Goal: Task Accomplishment & Management: Complete application form

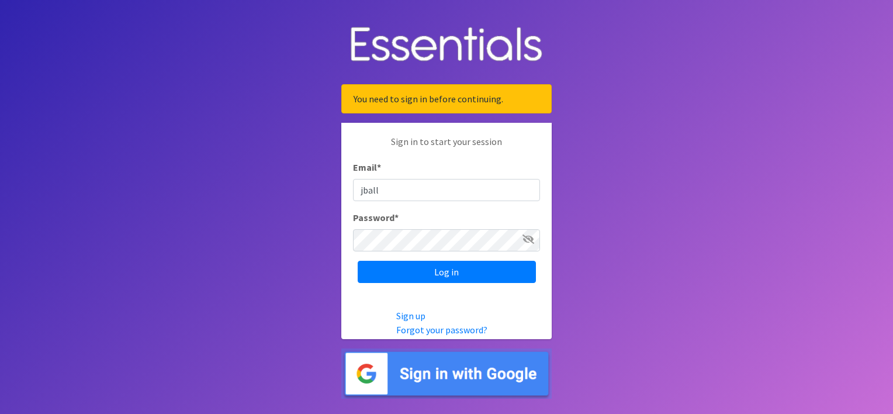
type input "[EMAIL_ADDRESS][DOMAIN_NAME]"
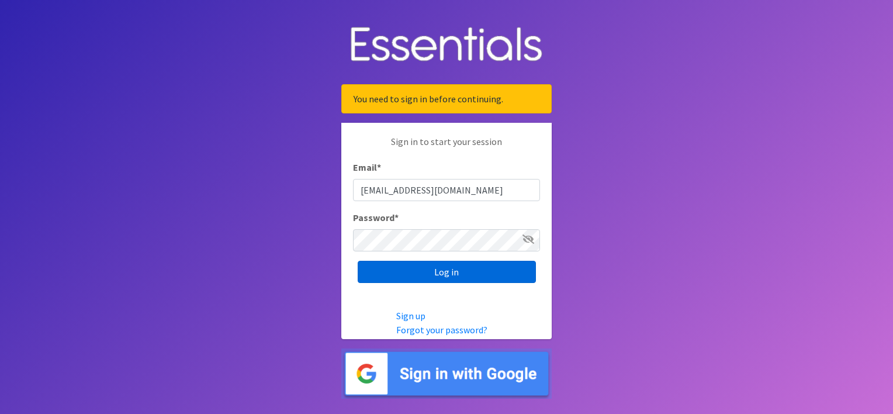
click at [416, 276] on input "Log in" at bounding box center [447, 272] width 178 height 22
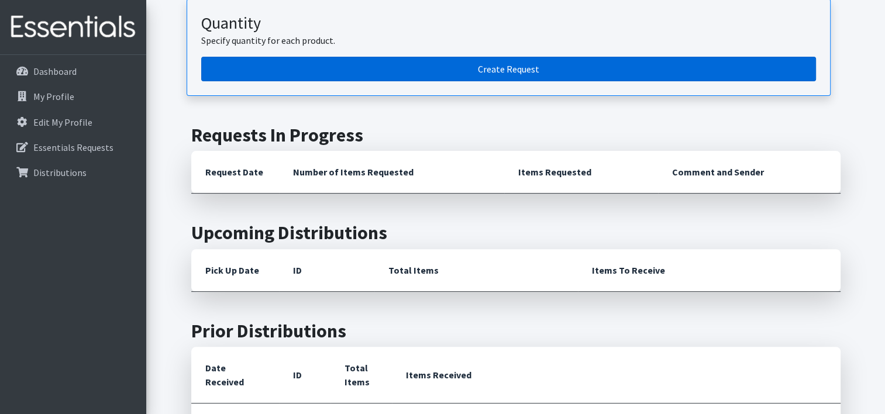
scroll to position [351, 0]
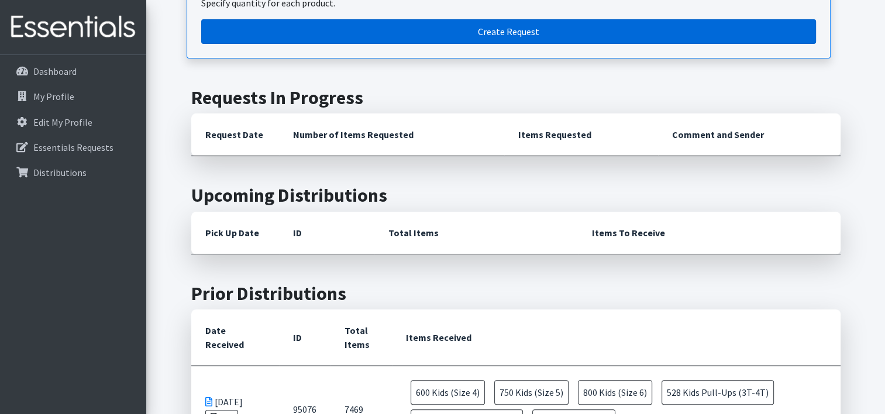
click at [344, 33] on link "Create Request" at bounding box center [508, 31] width 614 height 25
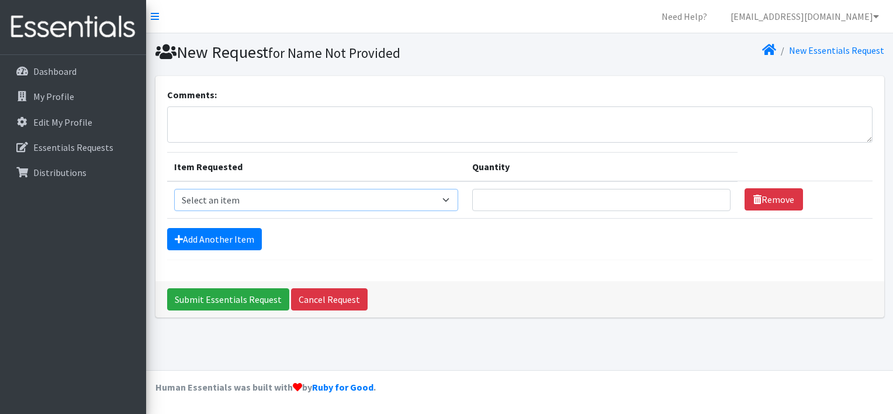
click at [445, 199] on select "Select an item Cloth Inserts (For Cloth Diapers) Kids (Newborn) Kids (Preemie) …" at bounding box center [316, 200] width 285 height 22
click at [443, 292] on div "Submit Essentials Request Cancel Request" at bounding box center [520, 299] width 729 height 36
click at [453, 198] on select "Select an item Cloth Inserts (For Cloth Diapers) Kids (Newborn) Kids (Preemie) …" at bounding box center [316, 200] width 285 height 22
select select "5483"
click at [174, 189] on select "Select an item Cloth Inserts (For Cloth Diapers) Kids (Newborn) Kids (Preemie) …" at bounding box center [316, 200] width 285 height 22
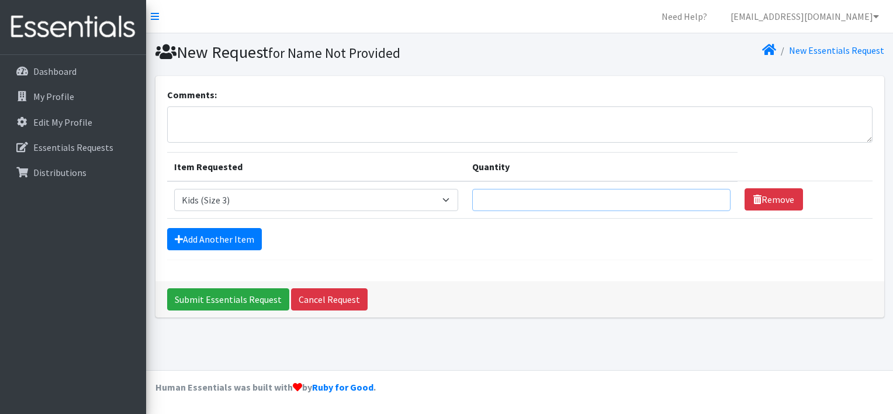
click at [493, 202] on input "Quantity" at bounding box center [601, 200] width 258 height 22
type input "500"
click at [233, 238] on link "Add Another Item" at bounding box center [214, 239] width 95 height 22
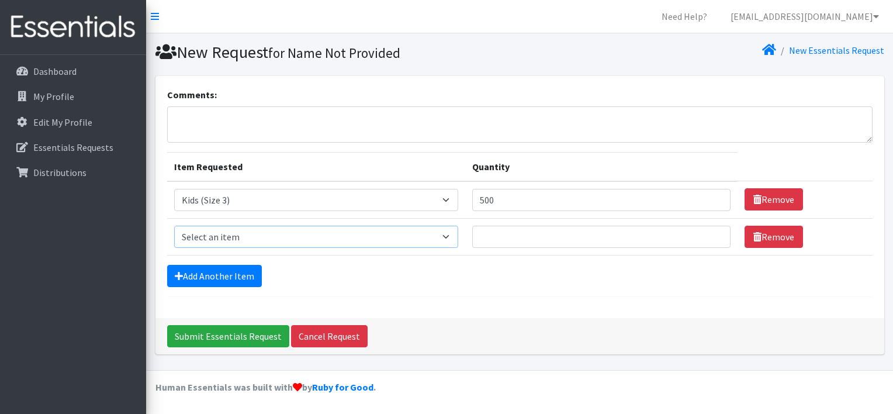
click at [455, 239] on select "Select an item Cloth Inserts (For Cloth Diapers) Kids (Newborn) Kids (Preemie) …" at bounding box center [316, 237] width 285 height 22
select select "5484"
click at [174, 226] on select "Select an item Cloth Inserts (For Cloth Diapers) Kids (Newborn) Kids (Preemie) …" at bounding box center [316, 237] width 285 height 22
click at [215, 272] on link "Add Another Item" at bounding box center [214, 276] width 95 height 22
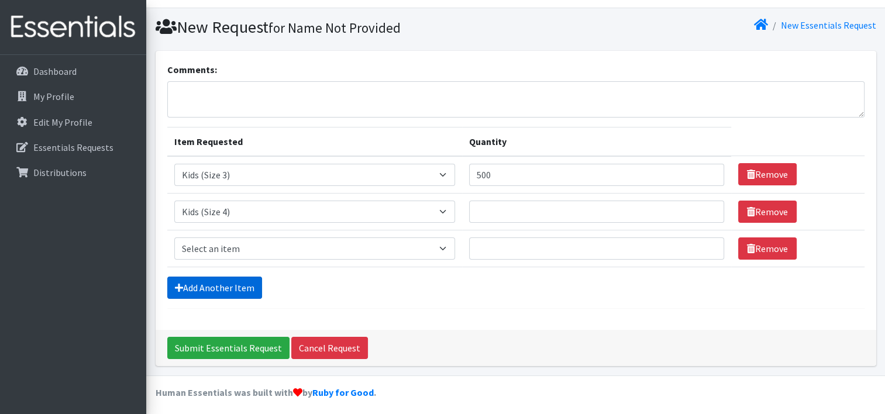
scroll to position [28, 0]
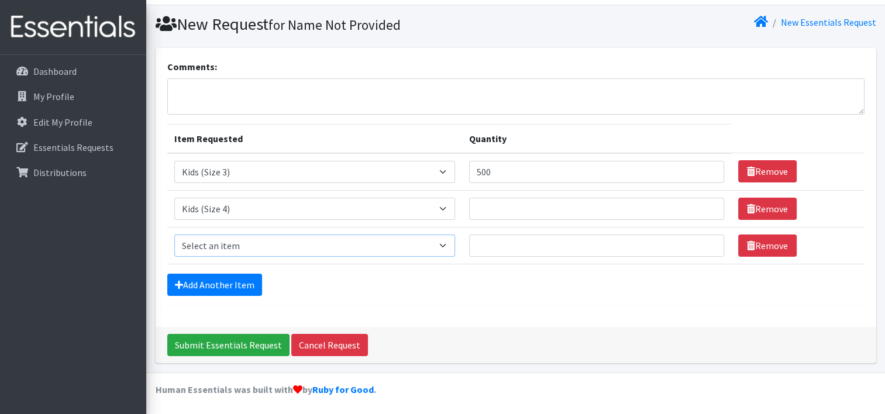
click at [445, 244] on select "Select an item Cloth Inserts (For Cloth Diapers) Kids (Newborn) Kids (Preemie) …" at bounding box center [314, 245] width 281 height 22
select select "5485"
click at [174, 234] on select "Select an item Cloth Inserts (For Cloth Diapers) Kids (Newborn) Kids (Preemie) …" at bounding box center [314, 245] width 281 height 22
click at [225, 274] on link "Add Another Item" at bounding box center [214, 285] width 95 height 22
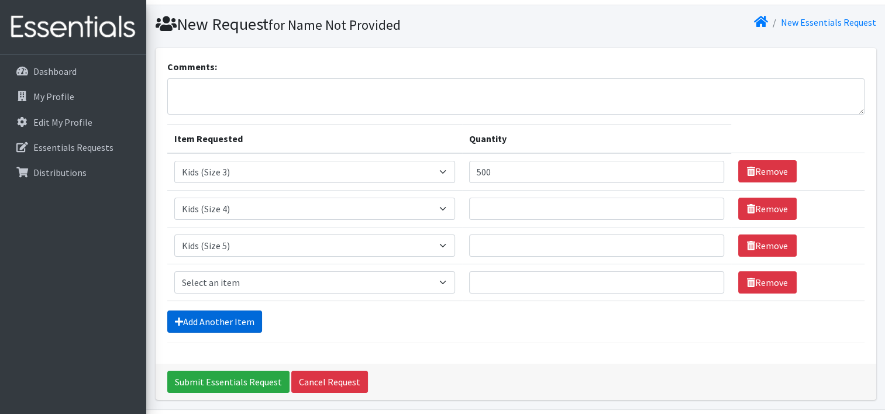
scroll to position [65, 0]
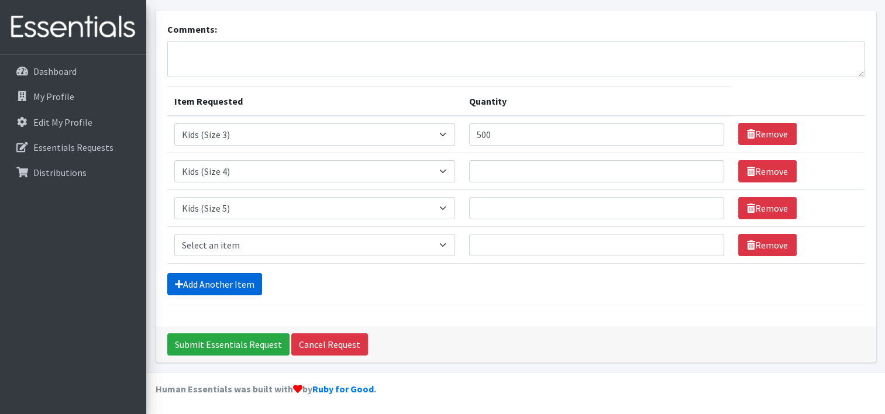
click at [226, 279] on link "Add Another Item" at bounding box center [214, 284] width 95 height 22
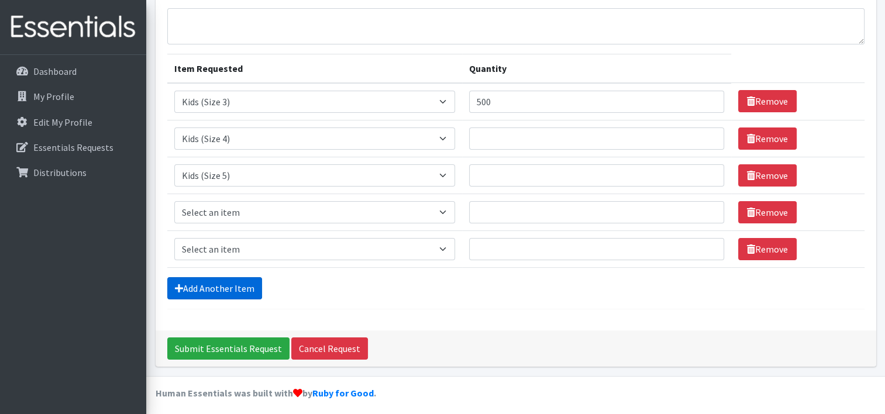
scroll to position [102, 0]
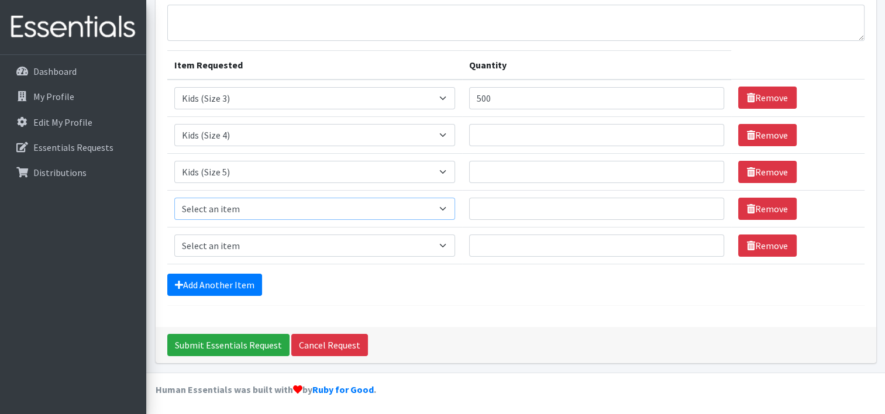
click at [449, 205] on select "Select an item Cloth Inserts (For Cloth Diapers) Kids (Newborn) Kids (Preemie) …" at bounding box center [314, 209] width 281 height 22
select select "5486"
click at [174, 198] on select "Select an item Cloth Inserts (For Cloth Diapers) Kids (Newborn) Kids (Preemie) …" at bounding box center [314, 209] width 281 height 22
click at [443, 237] on select "Select an item Cloth Inserts (For Cloth Diapers) Kids (Newborn) Kids (Preemie) …" at bounding box center [314, 245] width 281 height 22
select select "5487"
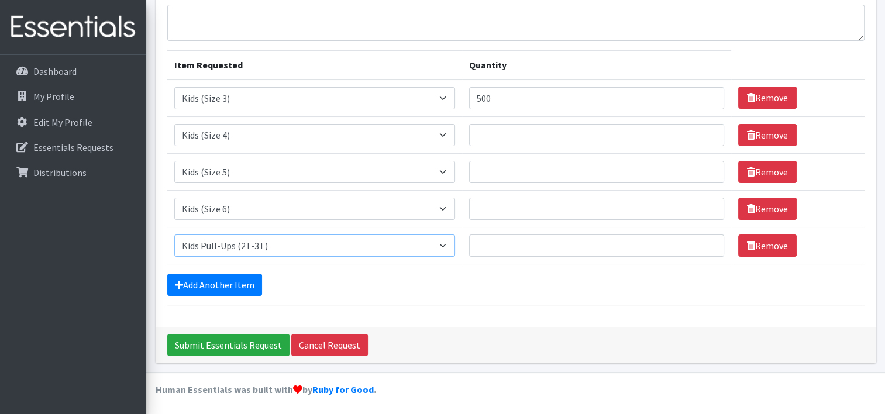
click at [174, 234] on select "Select an item Cloth Inserts (For Cloth Diapers) Kids (Newborn) Kids (Preemie) …" at bounding box center [314, 245] width 281 height 22
click at [246, 281] on link "Add Another Item" at bounding box center [214, 285] width 95 height 22
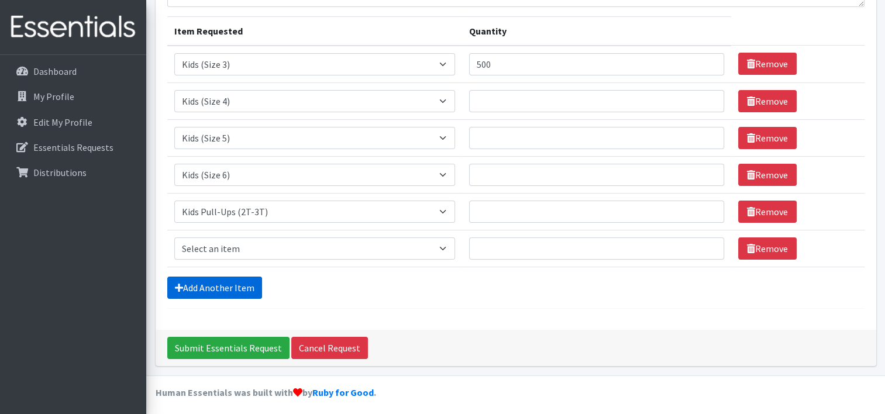
scroll to position [139, 0]
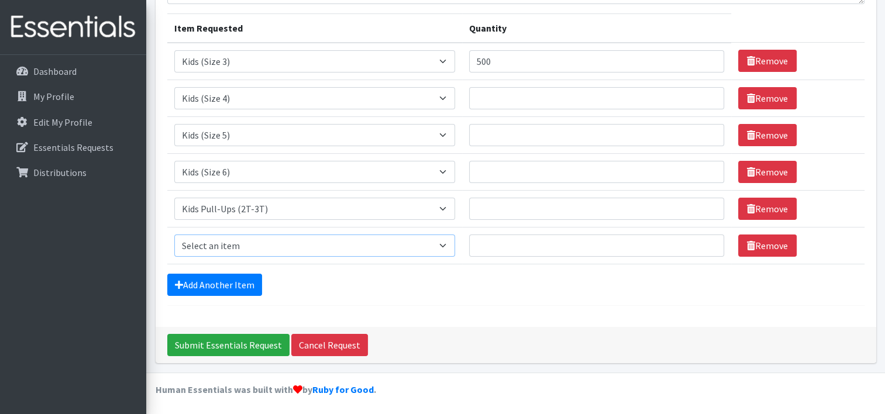
click at [447, 241] on select "Select an item Cloth Inserts (For Cloth Diapers) Kids (Newborn) Kids (Preemie) …" at bounding box center [314, 245] width 281 height 22
select select "5488"
click at [174, 234] on select "Select an item Cloth Inserts (For Cloth Diapers) Kids (Newborn) Kids (Preemie) …" at bounding box center [314, 245] width 281 height 22
click at [229, 284] on link "Add Another Item" at bounding box center [214, 285] width 95 height 22
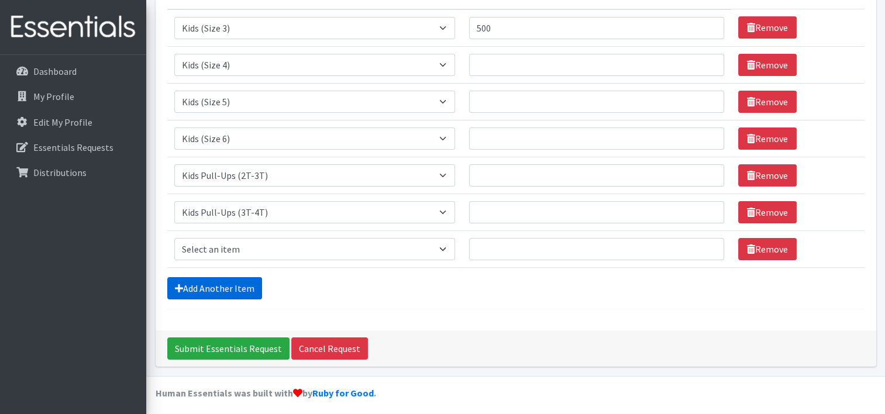
scroll to position [175, 0]
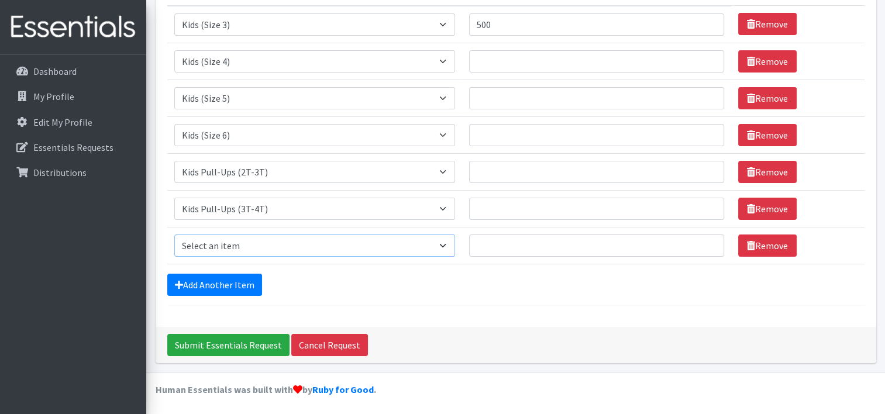
click at [392, 239] on select "Select an item Cloth Inserts (For Cloth Diapers) Kids (Newborn) Kids (Preemie) …" at bounding box center [314, 245] width 281 height 22
select select "5489"
click at [174, 234] on select "Select an item Cloth Inserts (For Cloth Diapers) Kids (Newborn) Kids (Preemie) …" at bounding box center [314, 245] width 281 height 22
click at [235, 282] on link "Add Another Item" at bounding box center [214, 285] width 95 height 22
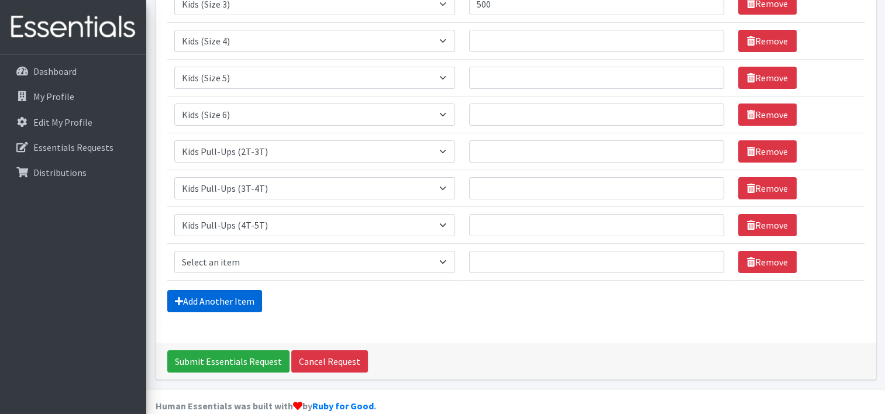
scroll to position [212, 0]
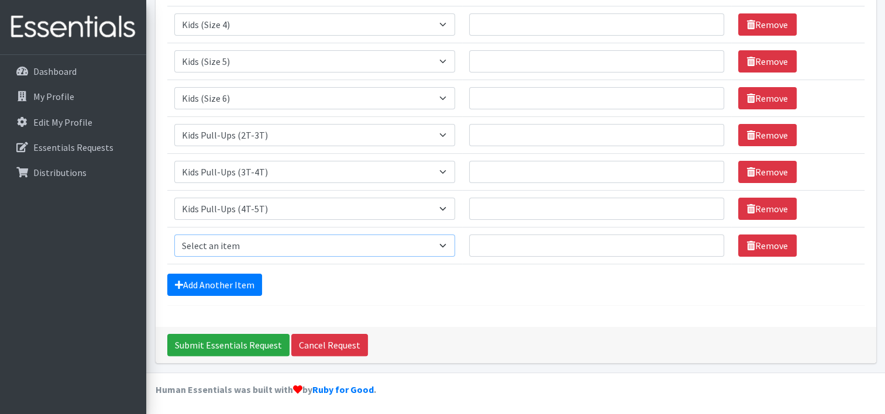
click at [440, 246] on select "Select an item Cloth Inserts (For Cloth Diapers) Kids (Newborn) Kids (Preemie) …" at bounding box center [314, 245] width 281 height 22
click at [327, 304] on div "Comments: Item Requested Quantity Item Requested Select an item Cloth Inserts (…" at bounding box center [516, 95] width 720 height 463
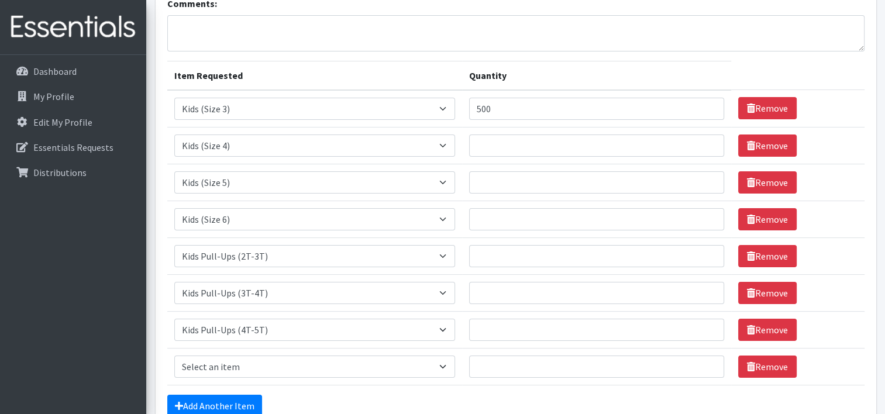
scroll to position [154, 0]
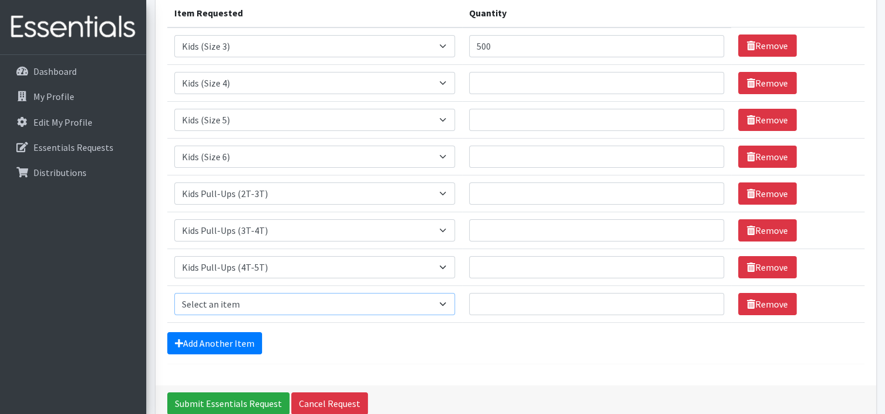
click at [443, 301] on select "Select an item Cloth Inserts (For Cloth Diapers) Kids (Newborn) Kids (Preemie) …" at bounding box center [314, 304] width 281 height 22
select select "5491"
click at [174, 293] on select "Select an item Cloth Inserts (For Cloth Diapers) Kids (Newborn) Kids (Preemie) …" at bounding box center [314, 304] width 281 height 22
click at [218, 337] on link "Add Another Item" at bounding box center [214, 343] width 95 height 22
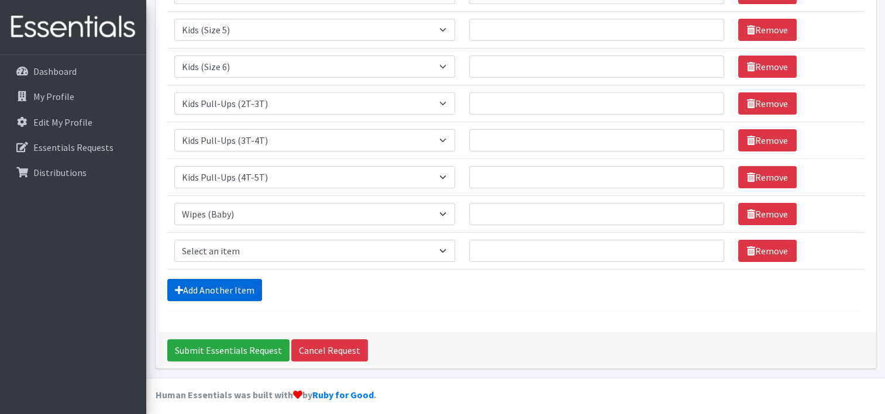
scroll to position [248, 0]
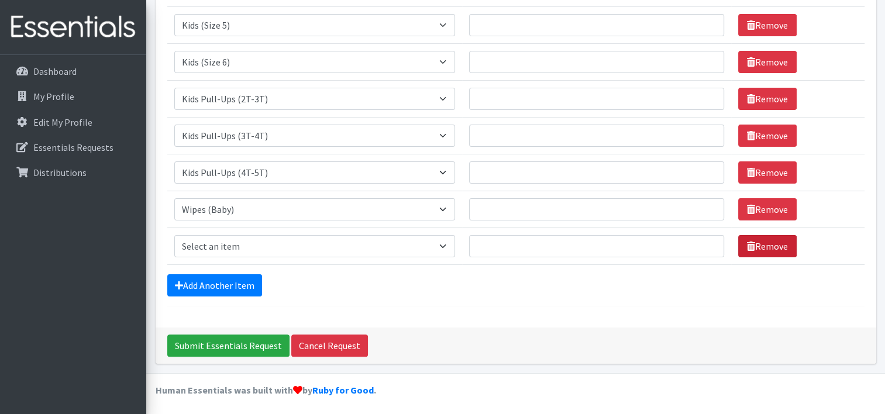
click at [752, 244] on link "Remove" at bounding box center [767, 246] width 58 height 22
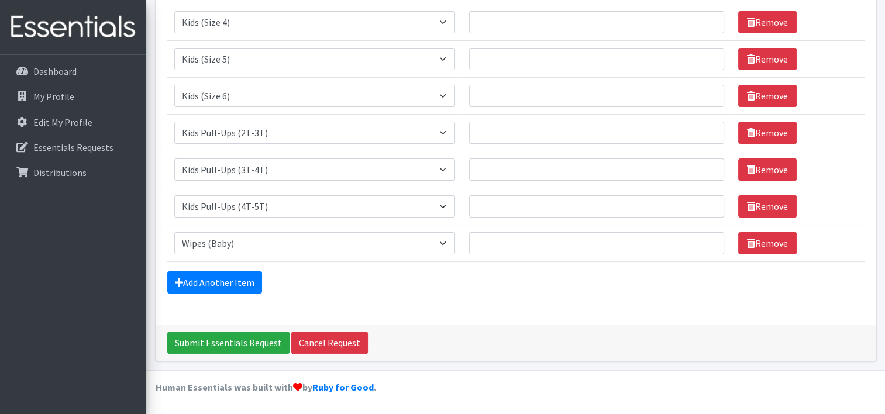
scroll to position [212, 0]
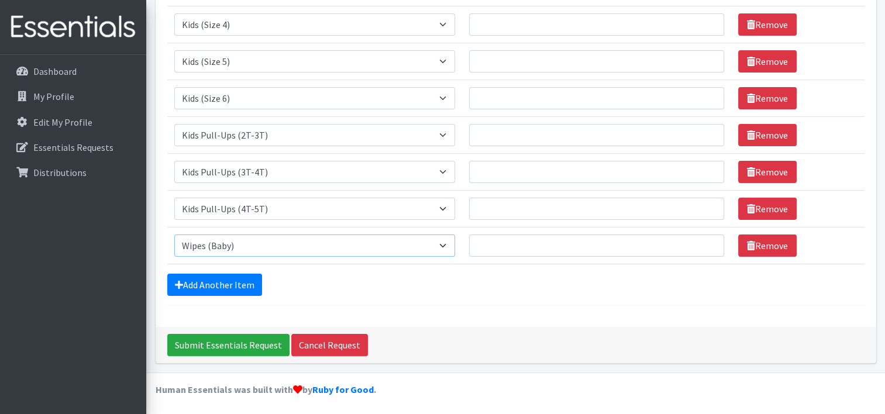
click at [246, 248] on select "Select an item Cloth Inserts (For Cloth Diapers) Kids (Newborn) Kids (Preemie) …" at bounding box center [314, 245] width 281 height 22
click at [340, 278] on div "Add Another Item" at bounding box center [515, 285] width 697 height 22
click at [229, 279] on link "Add Another Item" at bounding box center [214, 285] width 95 height 22
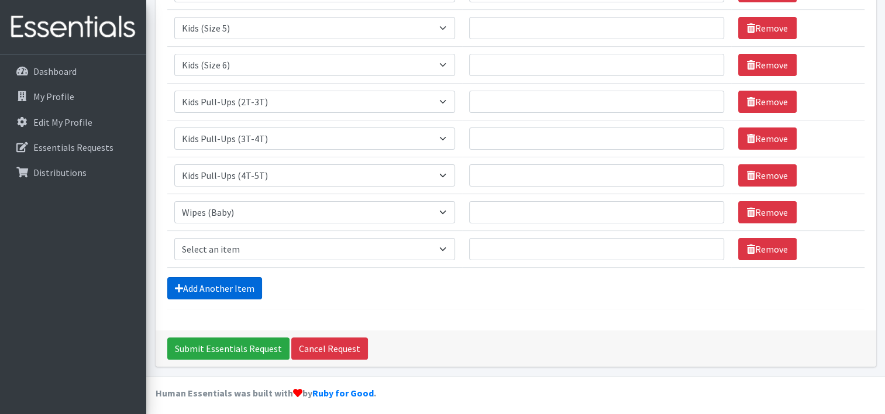
scroll to position [248, 0]
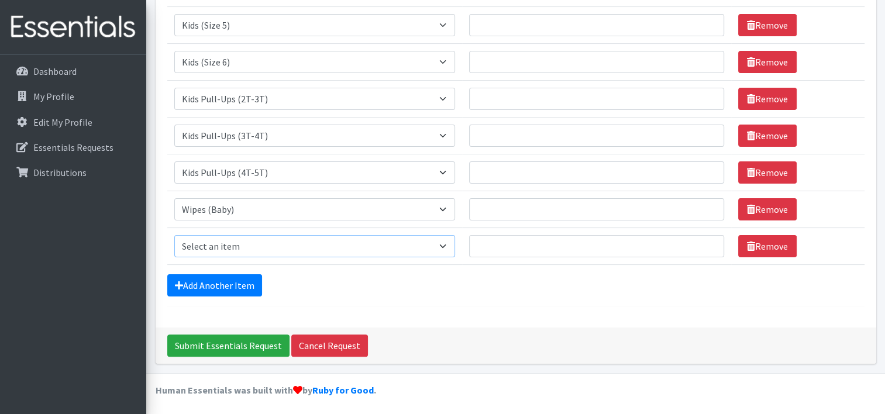
click at [447, 239] on select "Select an item Cloth Inserts (For Cloth Diapers) Kids (Newborn) Kids (Preemie) …" at bounding box center [314, 246] width 281 height 22
select select "5482"
click at [174, 235] on select "Select an item Cloth Inserts (For Cloth Diapers) Kids (Newborn) Kids (Preemie) …" at bounding box center [314, 246] width 281 height 22
click at [519, 251] on input "Quantity" at bounding box center [596, 246] width 255 height 22
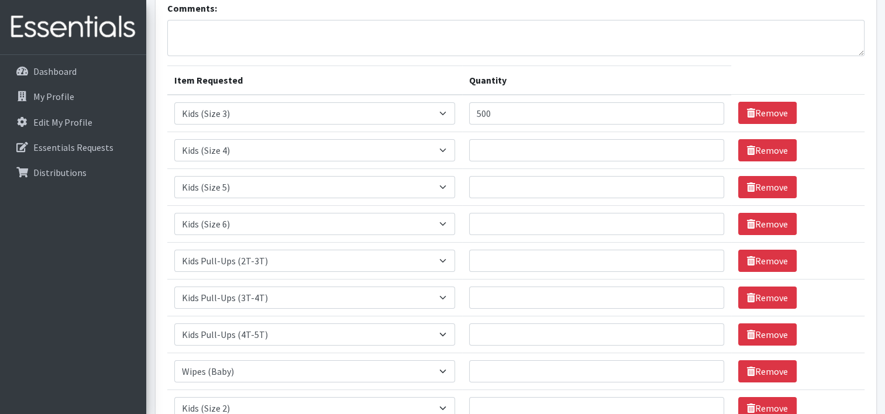
scroll to position [73, 0]
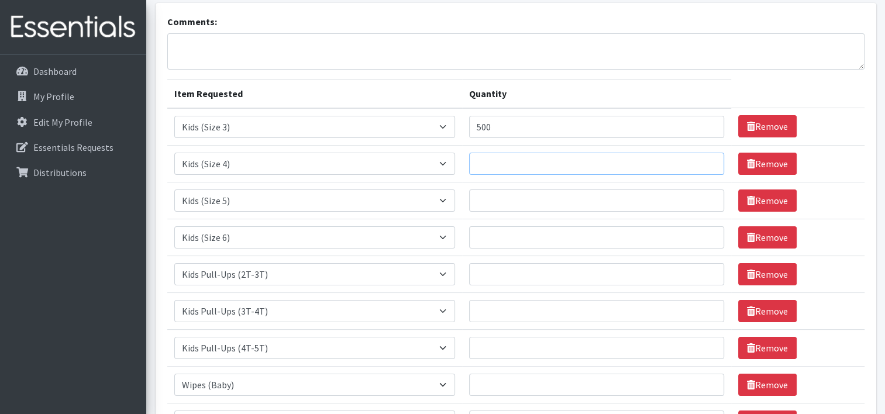
click at [503, 164] on input "Quantity" at bounding box center [596, 164] width 255 height 22
type input "500"
click at [510, 192] on input "Quantity" at bounding box center [596, 200] width 255 height 22
type input "500"
click at [494, 239] on input "Quantity" at bounding box center [596, 237] width 255 height 22
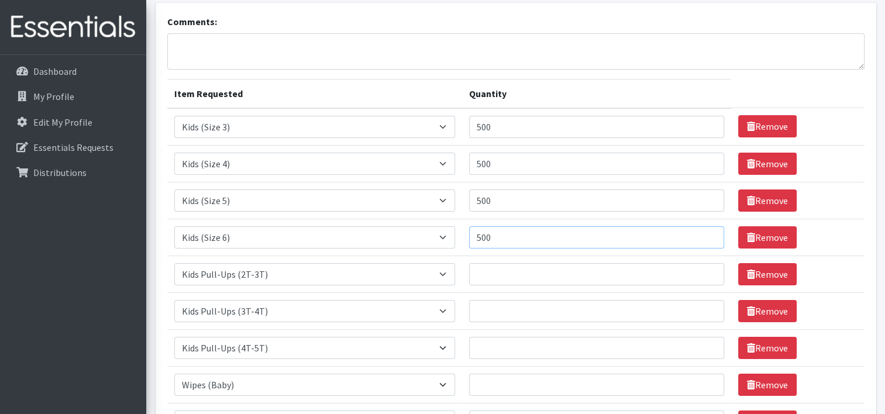
type input "500"
click at [498, 274] on input "Quantity" at bounding box center [596, 274] width 255 height 22
type input "500"
click at [493, 309] on input "Quantity" at bounding box center [596, 311] width 255 height 22
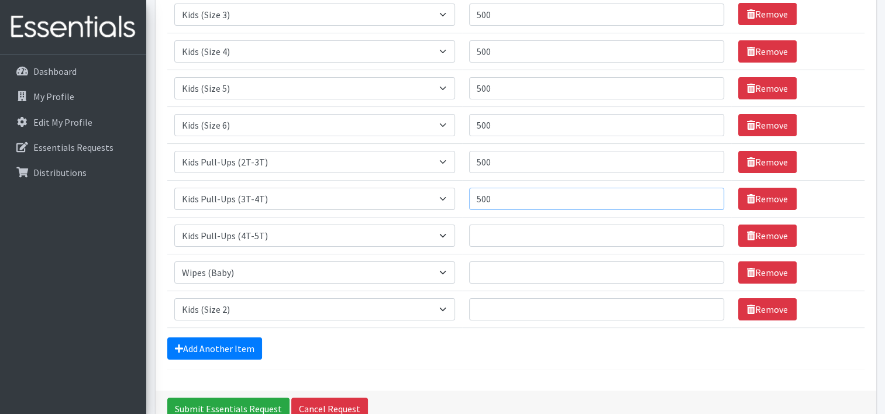
scroll to position [190, 0]
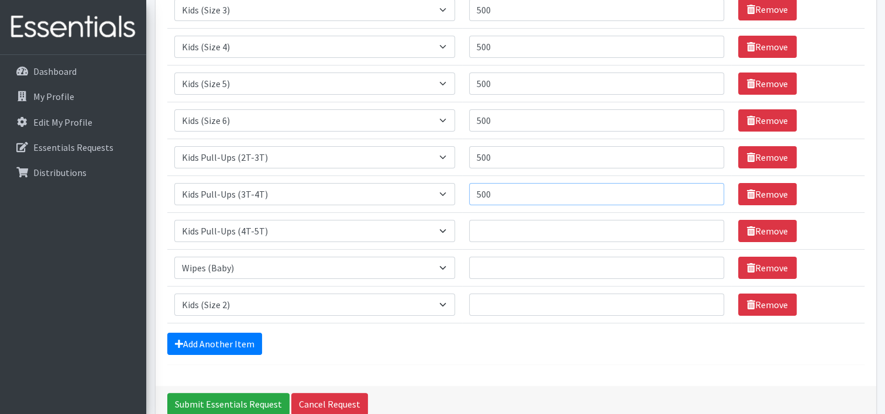
type input "500"
click at [499, 229] on input "Quantity" at bounding box center [596, 231] width 255 height 22
type input "500"
click at [500, 268] on input "Quantity" at bounding box center [596, 268] width 255 height 22
type input "4000"
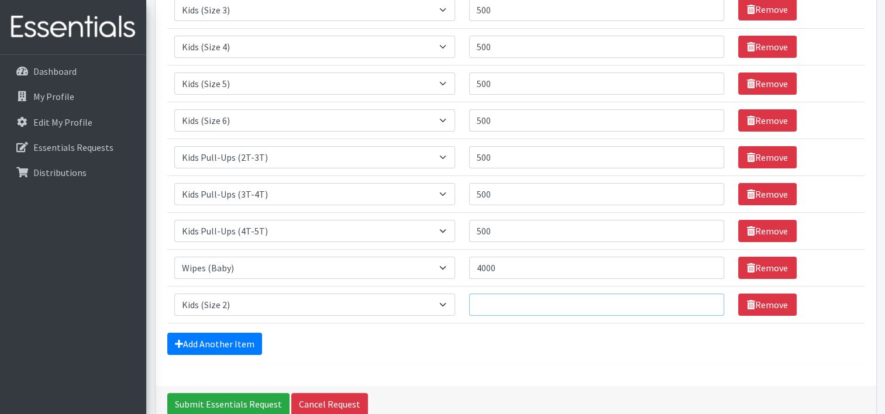
click at [499, 302] on input "Quantity" at bounding box center [596, 304] width 255 height 22
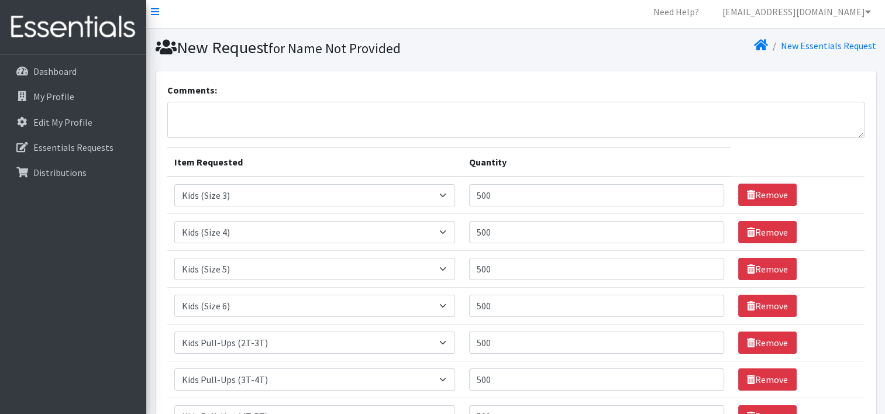
scroll to position [0, 0]
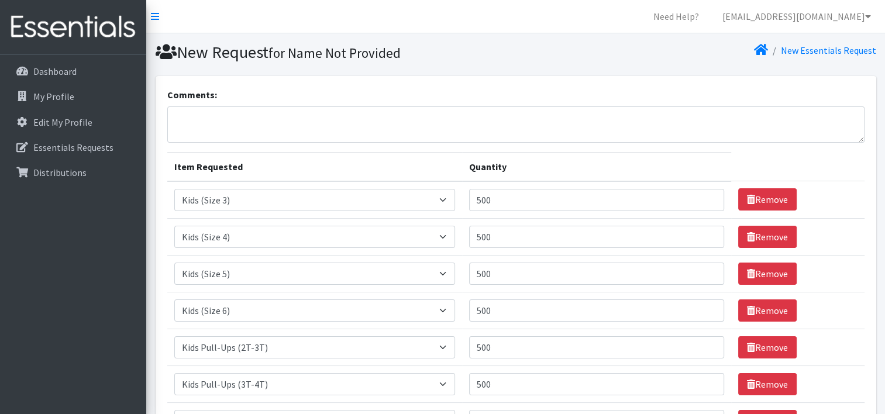
type input "500"
click at [185, 117] on textarea "Comments:" at bounding box center [515, 124] width 697 height 36
type textarea "c"
click at [361, 119] on textarea "Community Outreach & Development" at bounding box center [515, 124] width 697 height 36
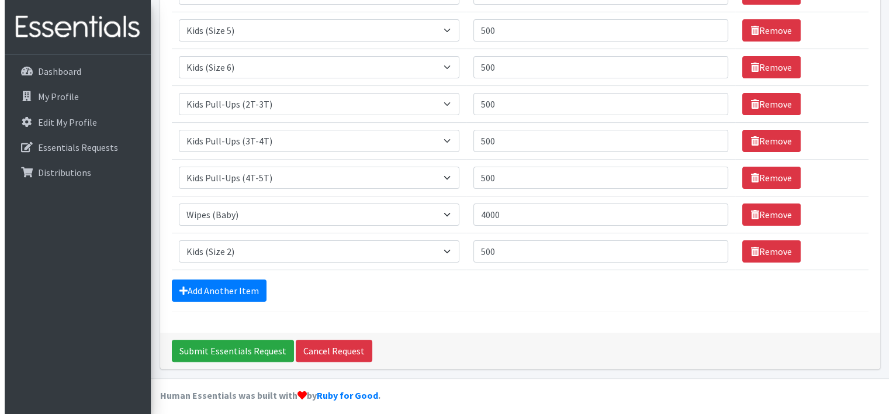
scroll to position [248, 0]
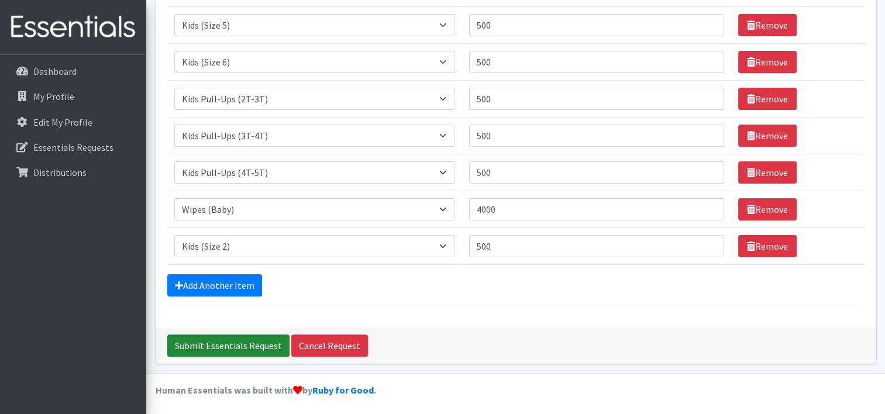
type textarea "Community Outreach & Development (COD)"
click at [224, 344] on input "Submit Essentials Request" at bounding box center [228, 345] width 122 height 22
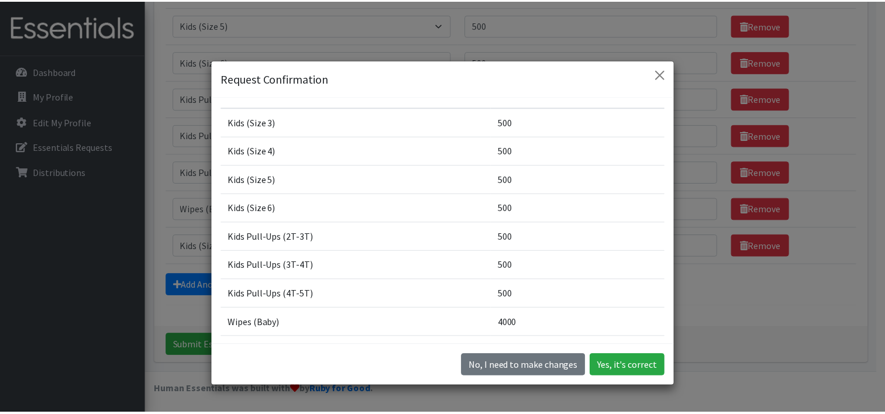
scroll to position [145, 0]
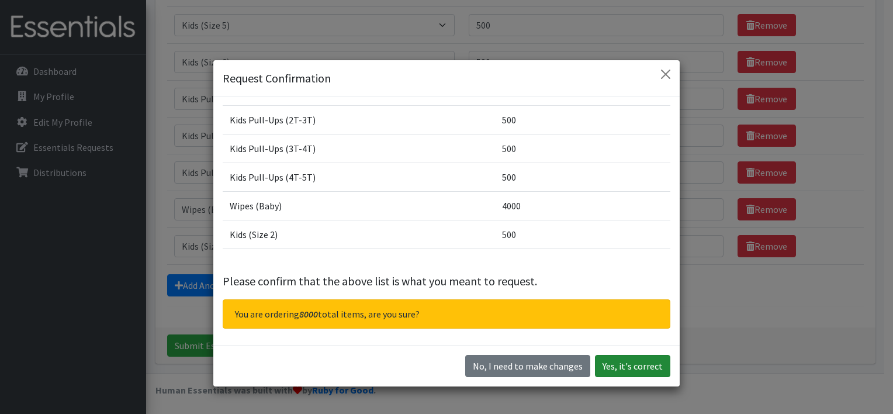
click at [638, 372] on button "Yes, it's correct" at bounding box center [632, 366] width 75 height 22
